Goal: Information Seeking & Learning: Find specific fact

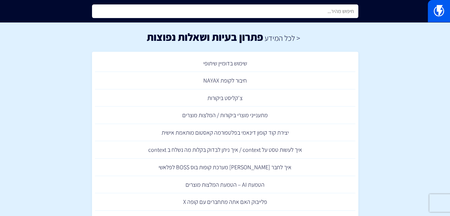
click at [317, 14] on input "text" at bounding box center [225, 11] width 266 height 14
paste input "OUTLOOK"
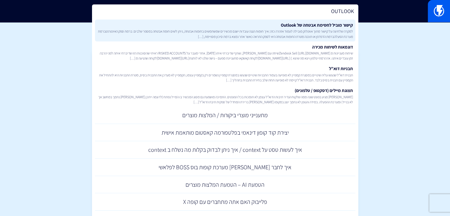
type input "OUTLOOK"
click at [347, 26] on link "קישור מוביל לחסימת אבטחה של Outlook למקרה שלחיצה על קישור מתוך אווטלוק מובילה ל…" at bounding box center [225, 31] width 260 height 22
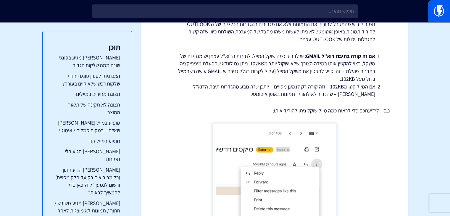
scroll to position [1064, 0]
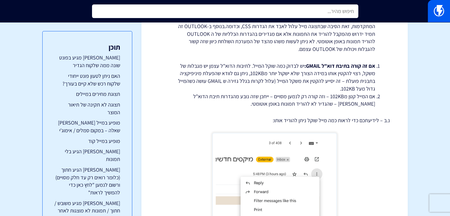
click at [255, 13] on input "text" at bounding box center [225, 11] width 266 height 14
click at [235, 15] on input "text" at bounding box center [225, 11] width 266 height 14
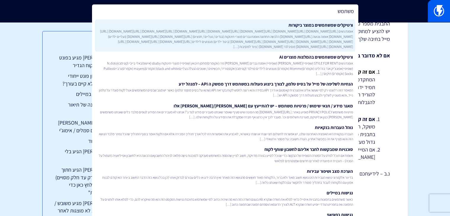
scroll to position [1005, 0]
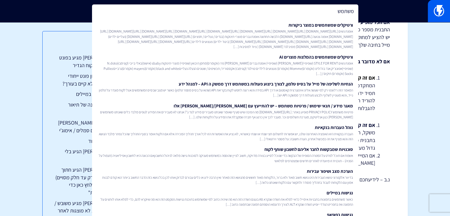
click at [303, 15] on input "משתמש" at bounding box center [225, 11] width 266 height 14
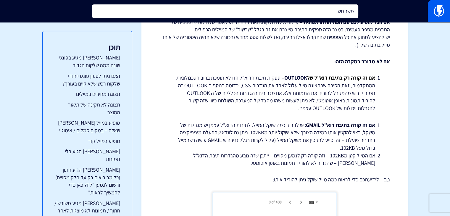
click at [303, 15] on input "משתמש" at bounding box center [225, 11] width 266 height 14
type input "משתמש"
